Goal: Information Seeking & Learning: Learn about a topic

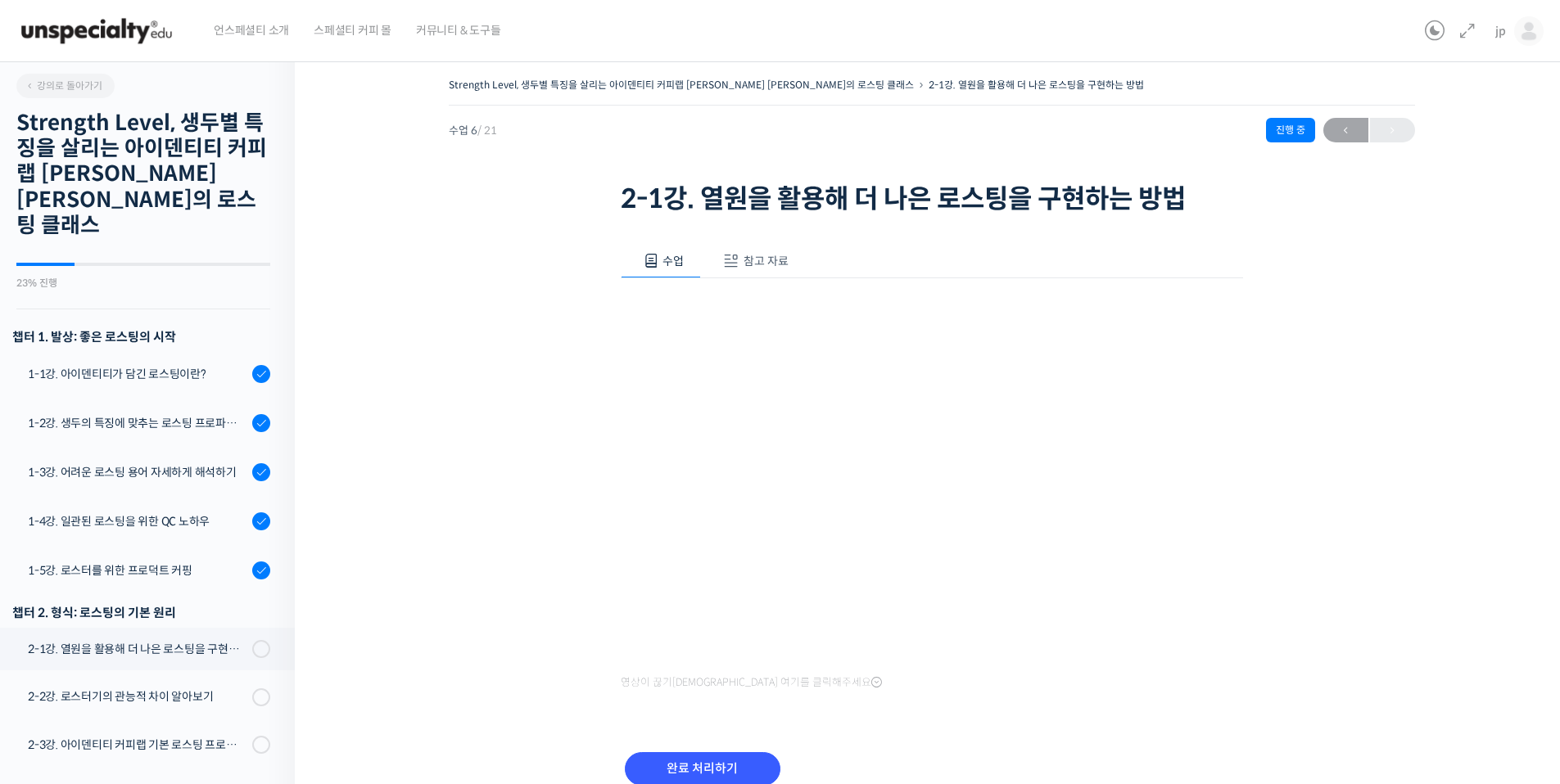
scroll to position [510, 0]
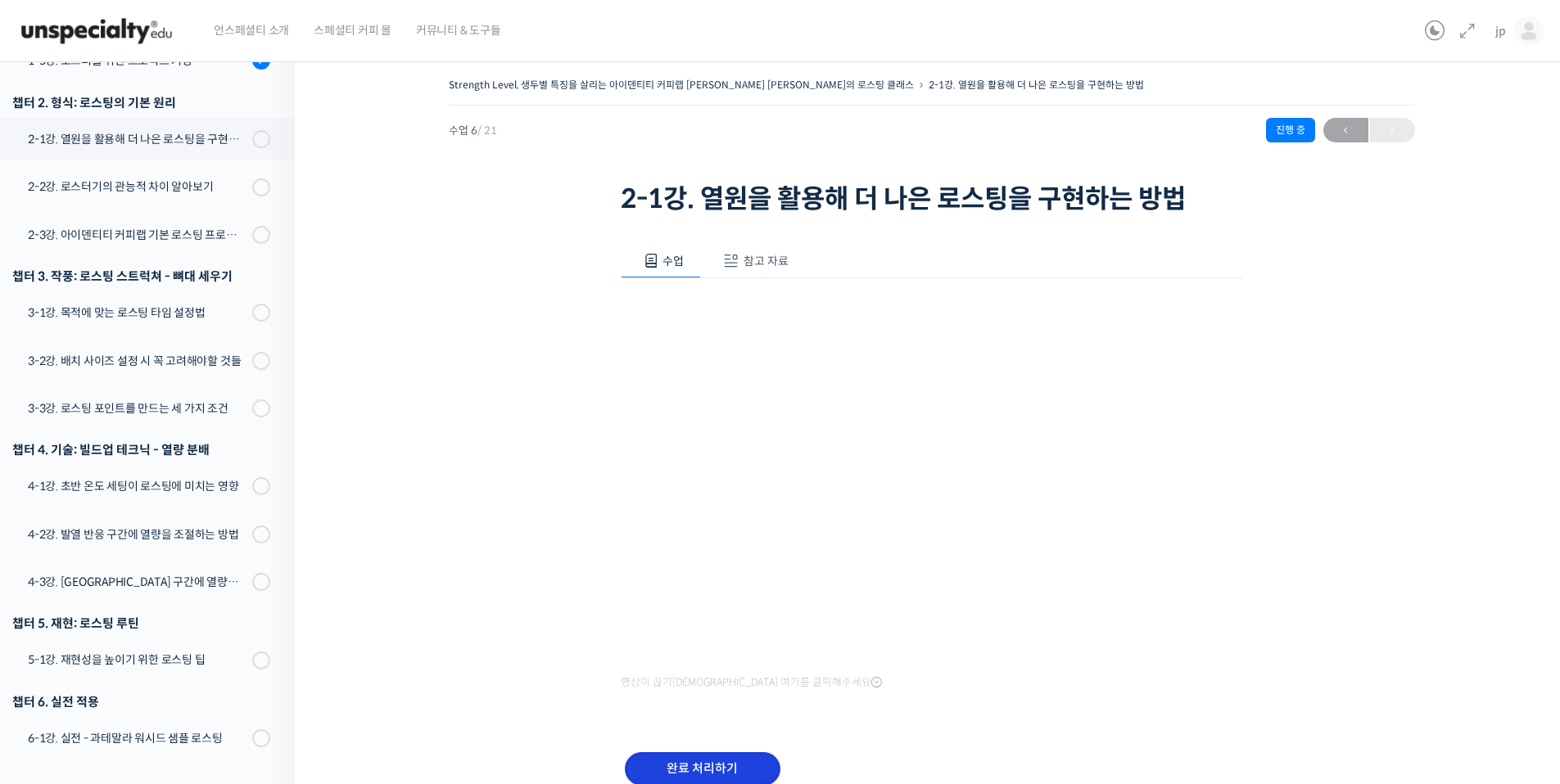
click at [736, 764] on input "완료 처리하기" at bounding box center [703, 768] width 155 height 34
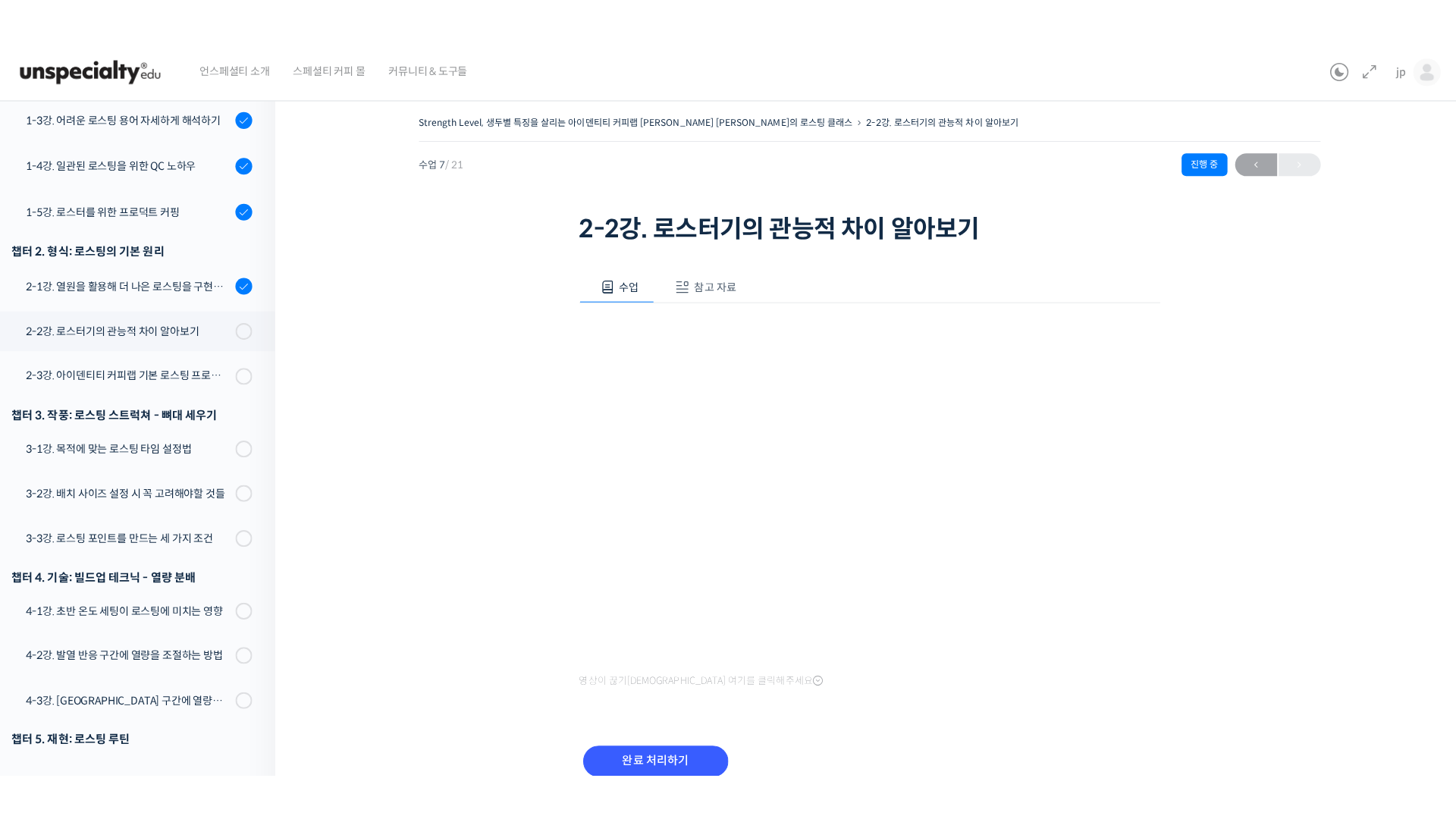
scroll to position [360, 0]
